Goal: Information Seeking & Learning: Learn about a topic

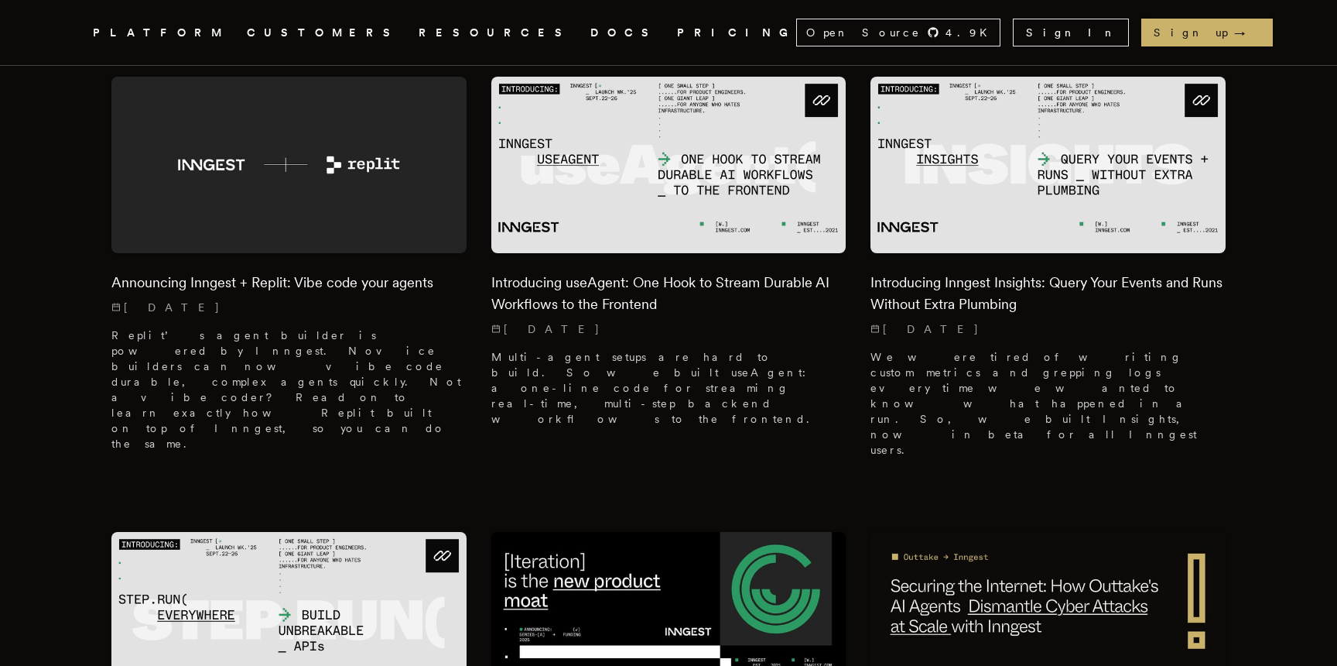
scroll to position [541, 0]
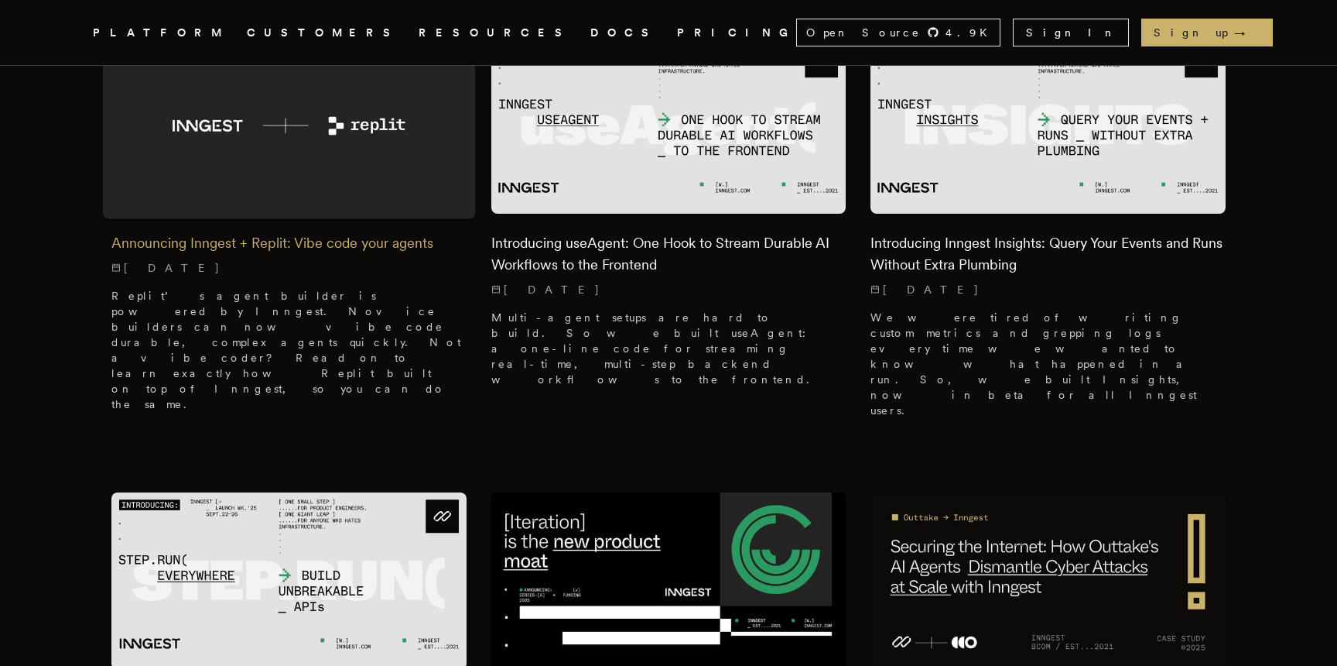
click at [211, 133] on img at bounding box center [289, 126] width 373 height 186
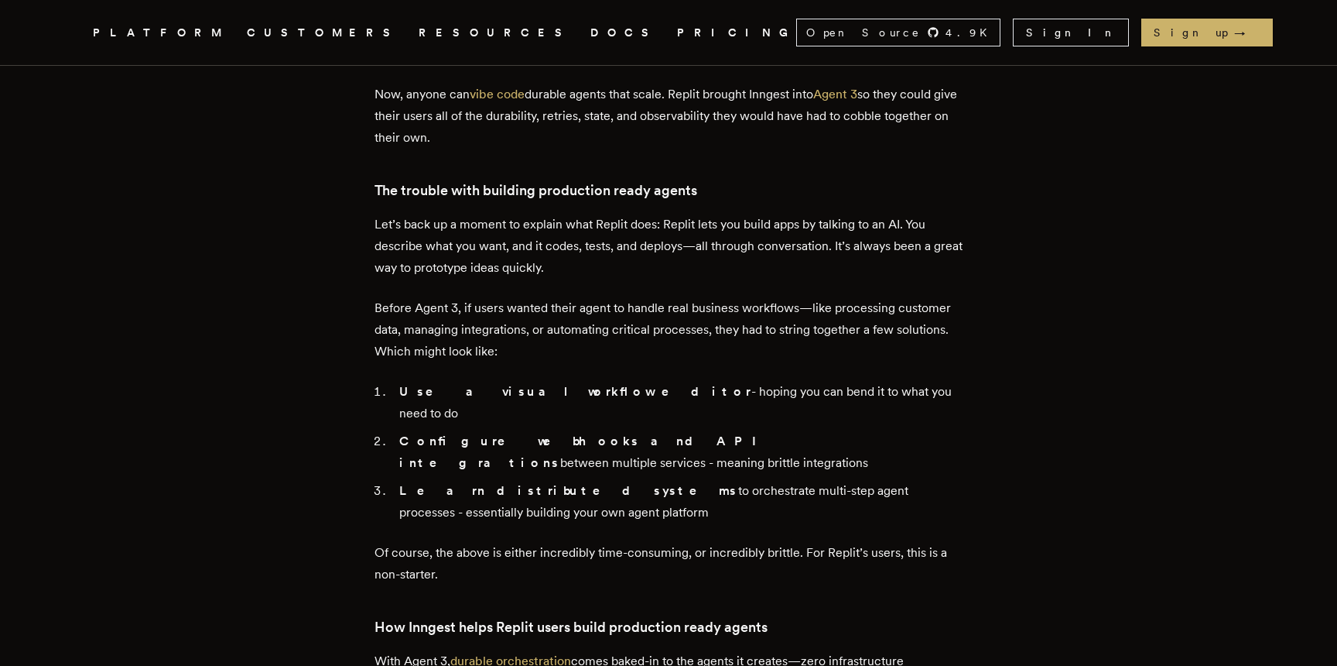
scroll to position [1042, 0]
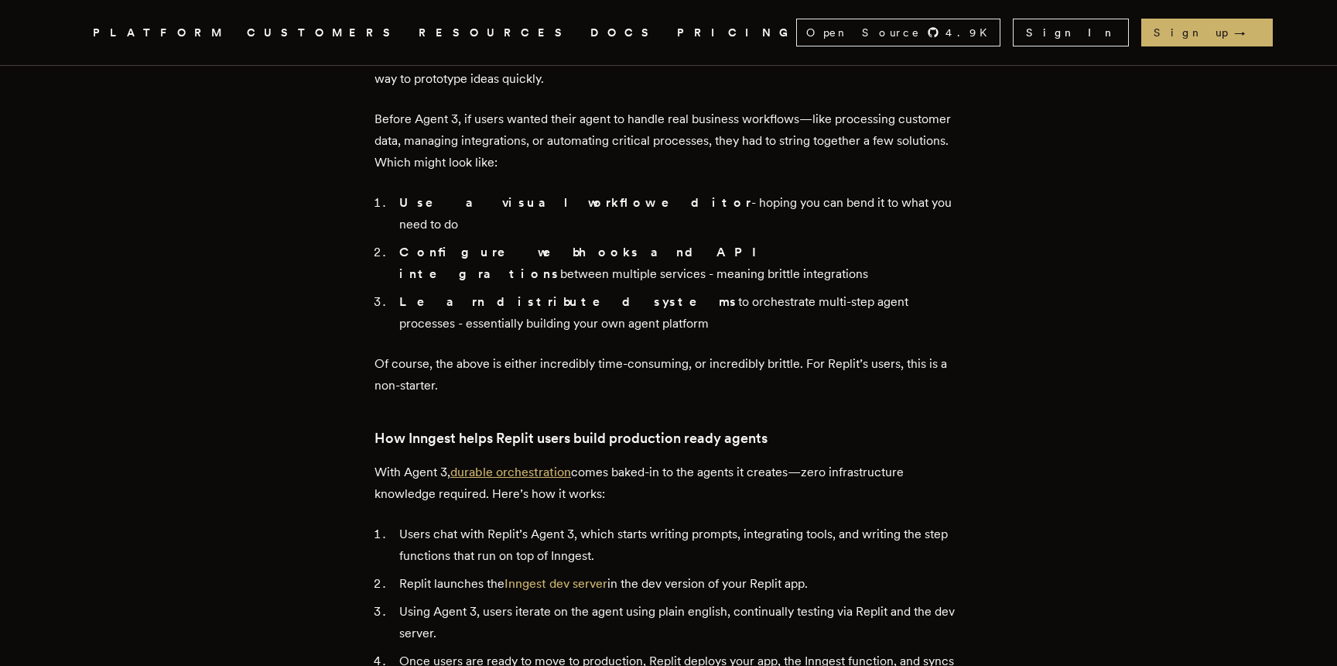
click at [566, 464] on link "durable orchestration" at bounding box center [510, 471] width 121 height 15
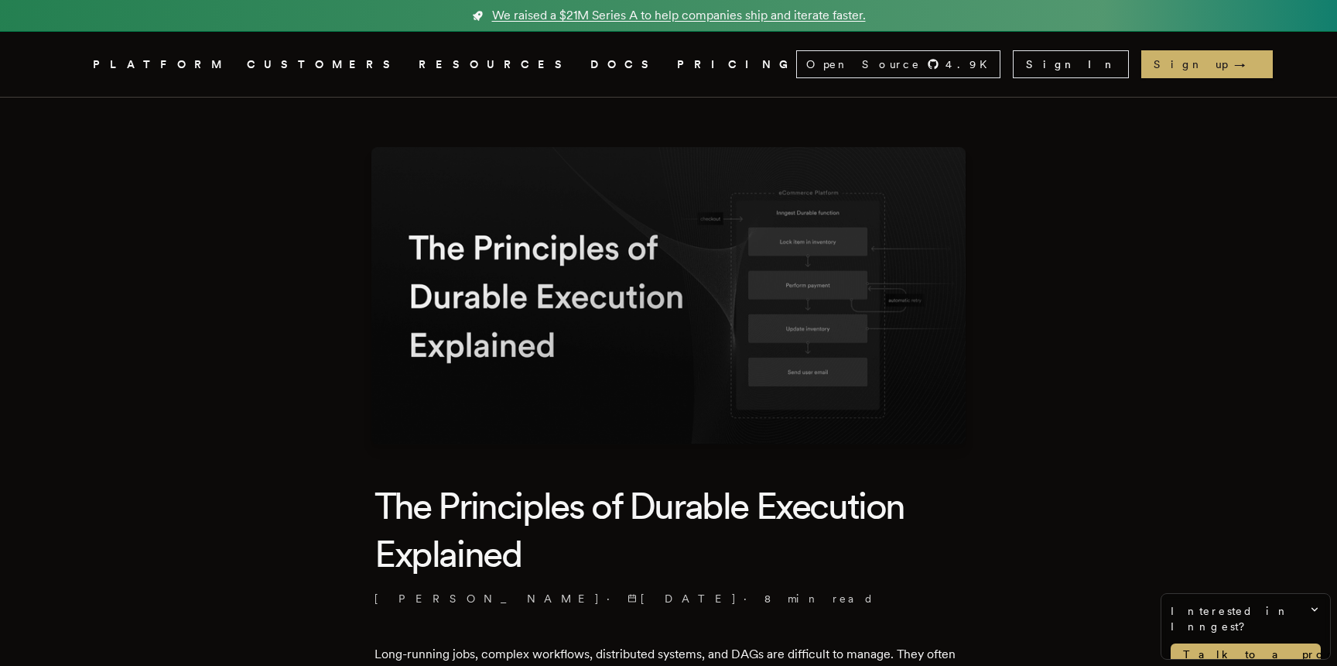
click at [743, 14] on span "We raised a $21M Series A to help companies ship and iterate faster." at bounding box center [679, 15] width 374 height 19
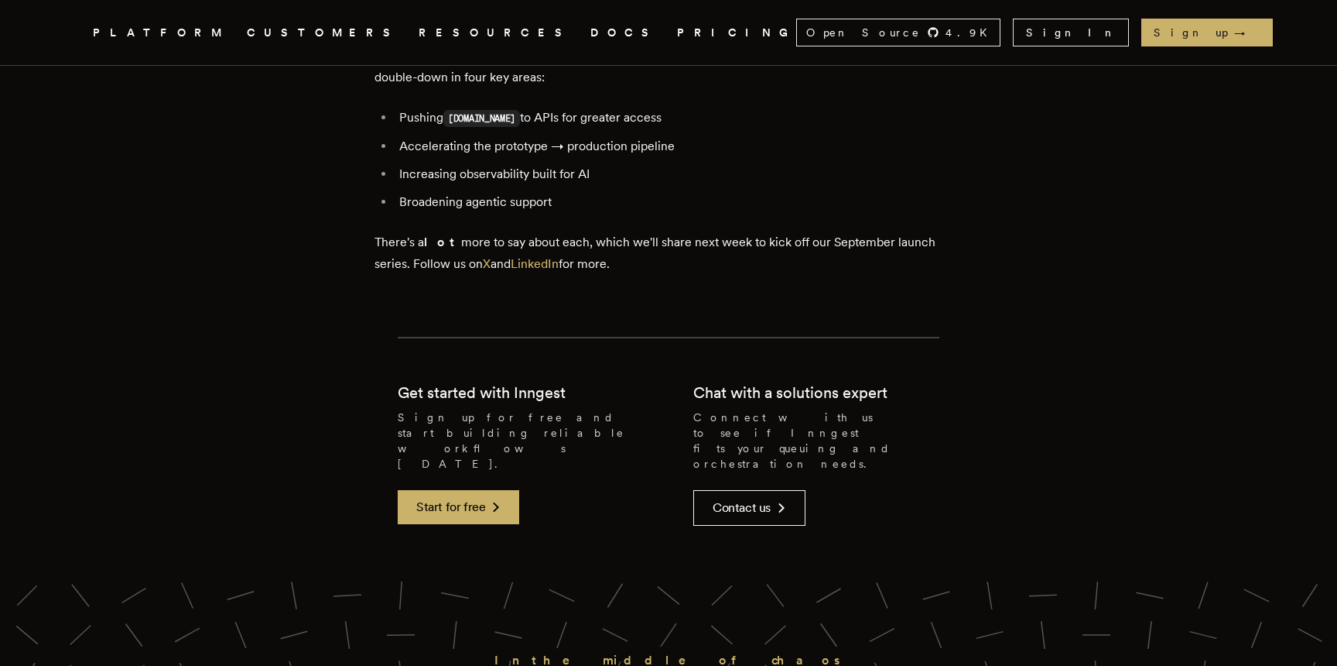
scroll to position [3556, 0]
